Goal: Information Seeking & Learning: Find specific fact

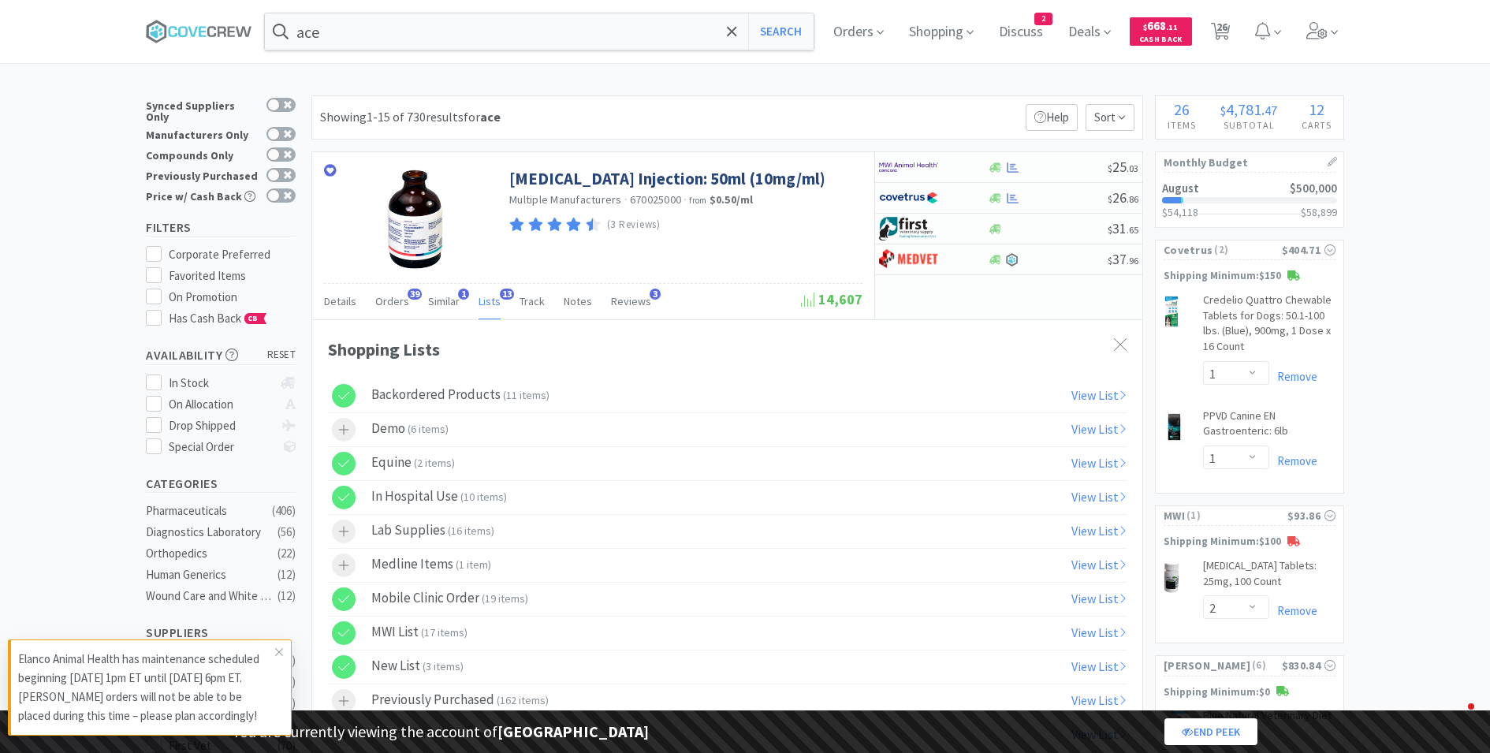
select select "1"
select select "2"
select select "1"
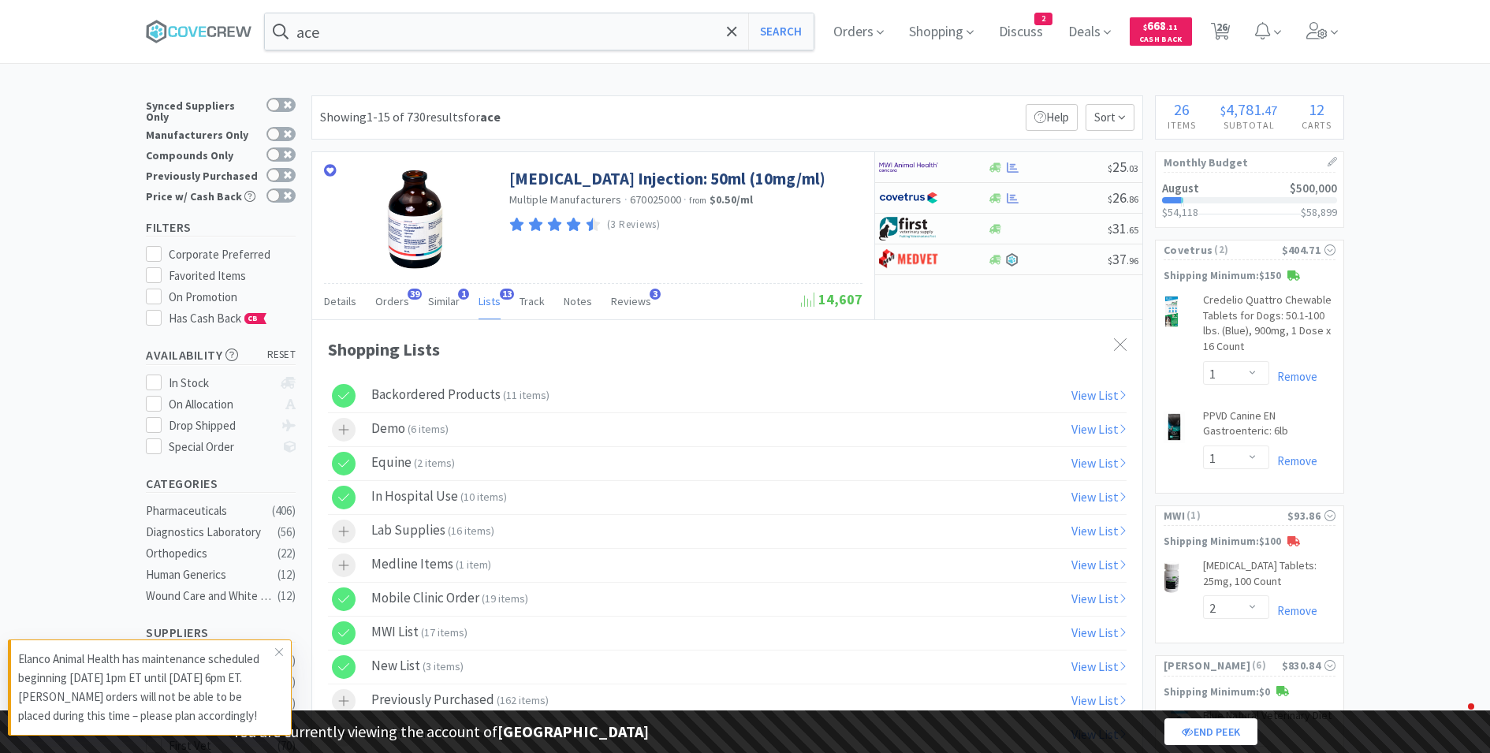
select select "1"
select select "2"
select select "5"
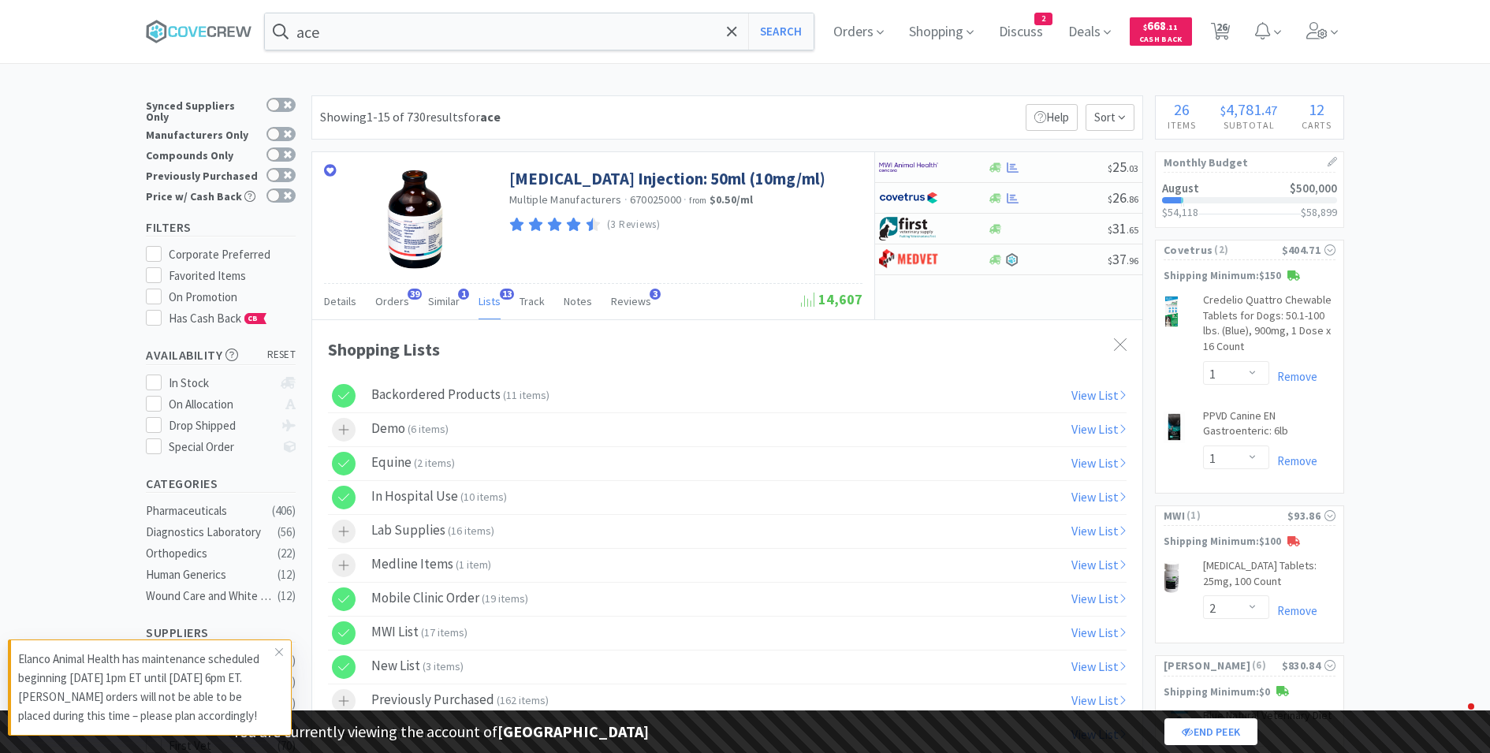
select select "2"
select select "1"
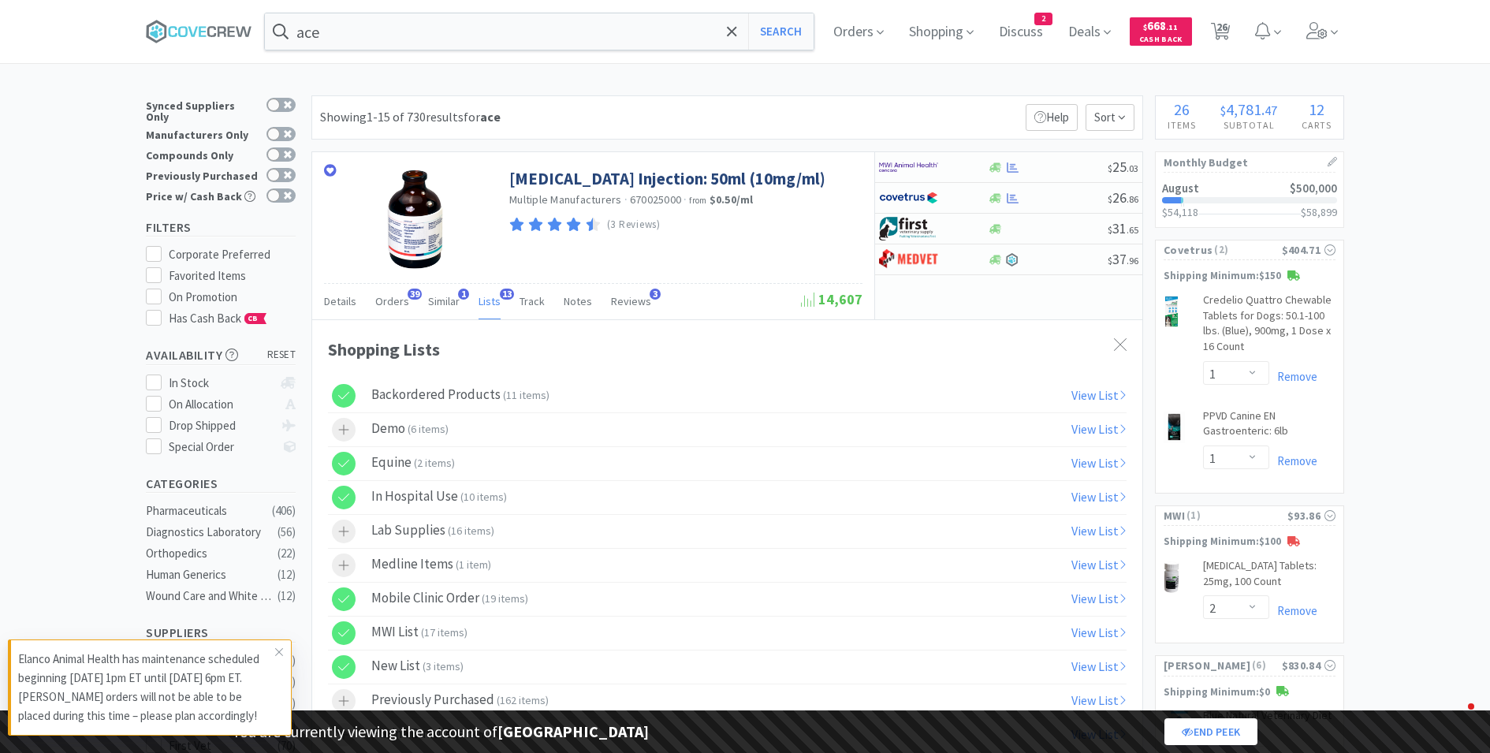
select select "2"
select select "1"
select select "2"
select select "15"
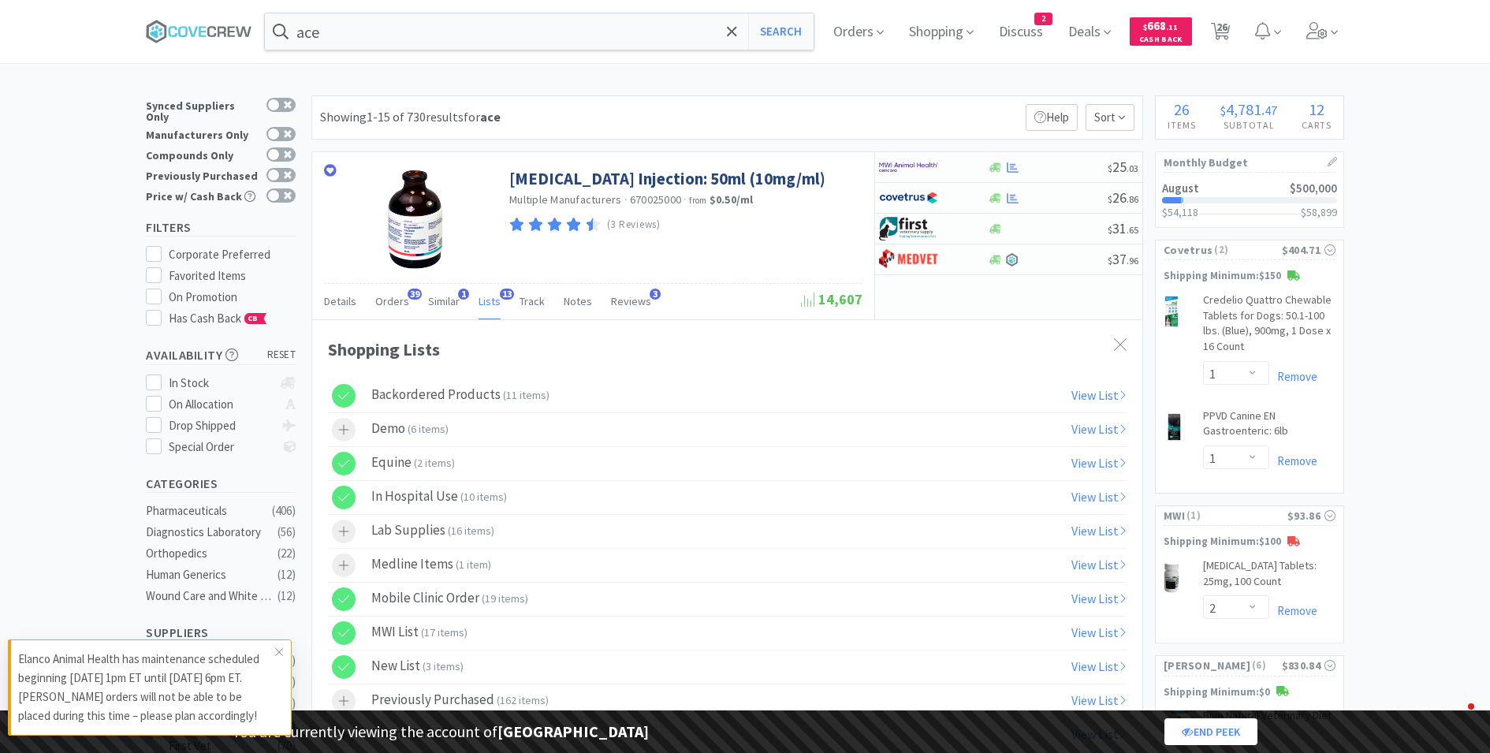
select select "1"
select select "5"
select select "2"
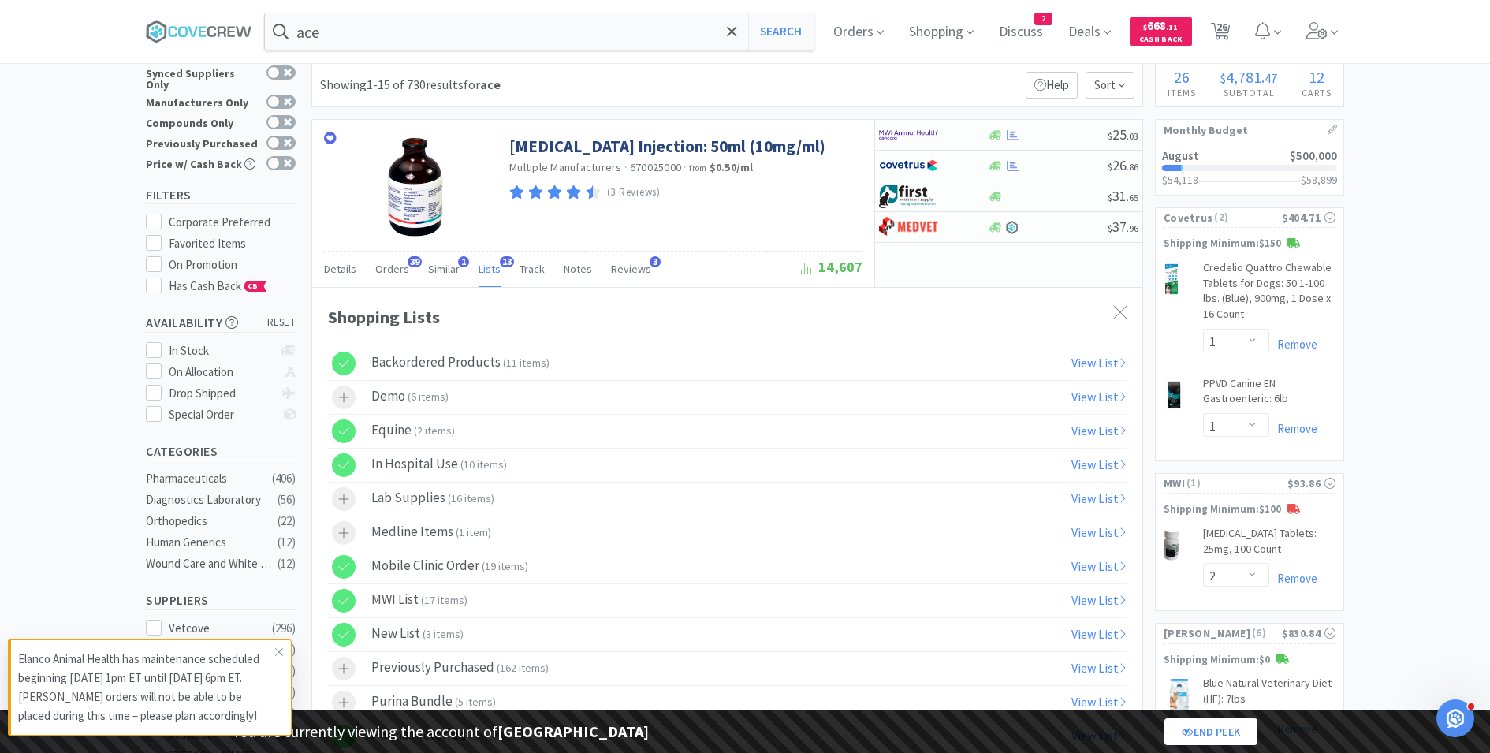
select select "1"
select select "3"
